Goal: Find specific page/section: Find specific page/section

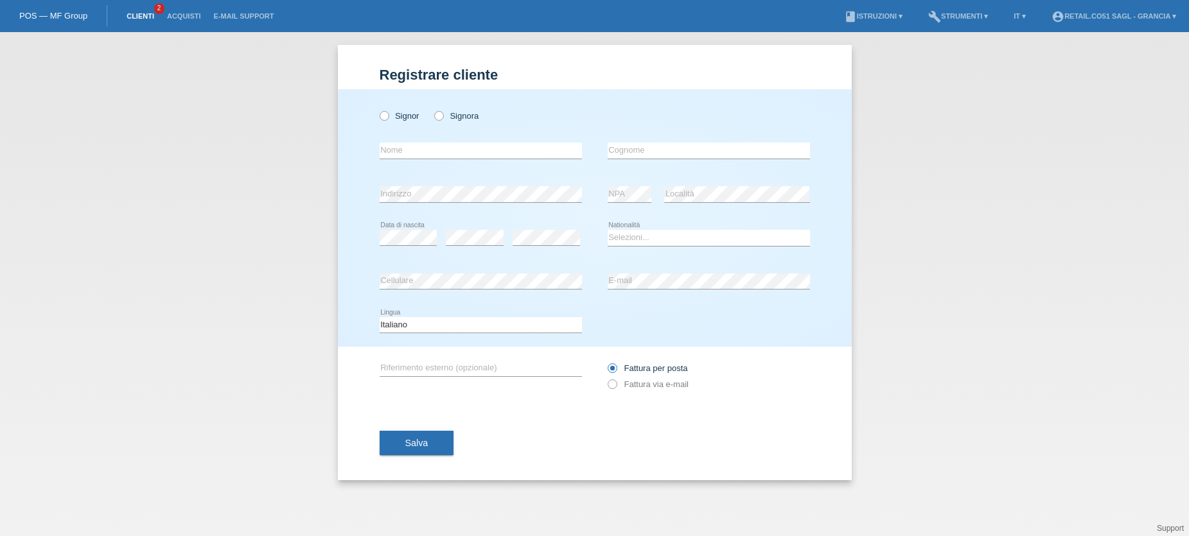
click at [144, 16] on link "Clienti" at bounding box center [140, 16] width 40 height 8
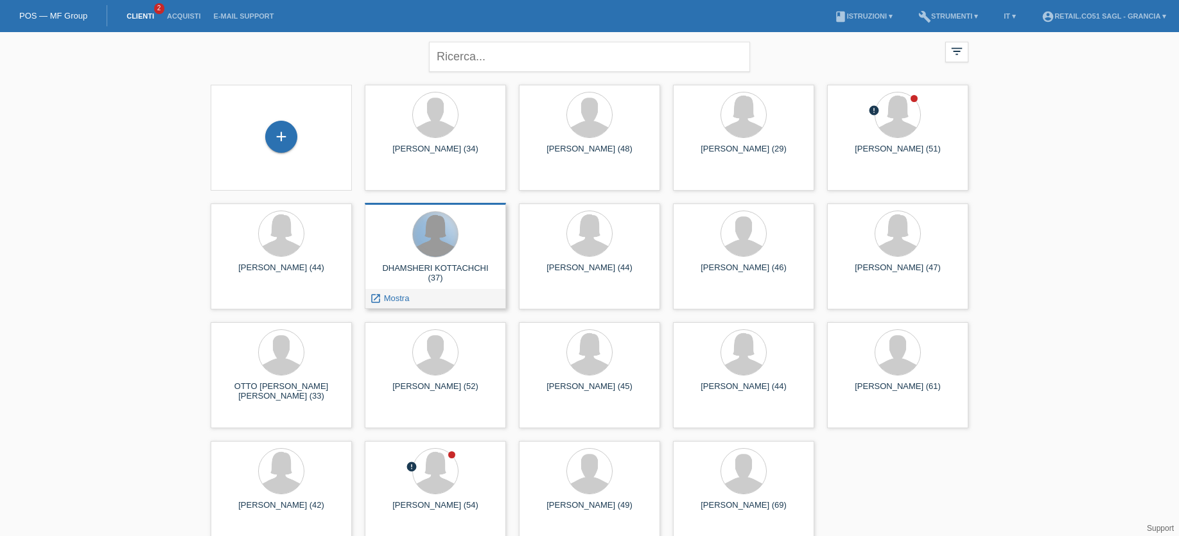
click at [432, 234] on div at bounding box center [435, 234] width 45 height 45
click at [441, 236] on div at bounding box center [435, 234] width 45 height 45
click at [397, 298] on span "Mostra" at bounding box center [397, 299] width 26 height 10
